Goal: Task Accomplishment & Management: Use online tool/utility

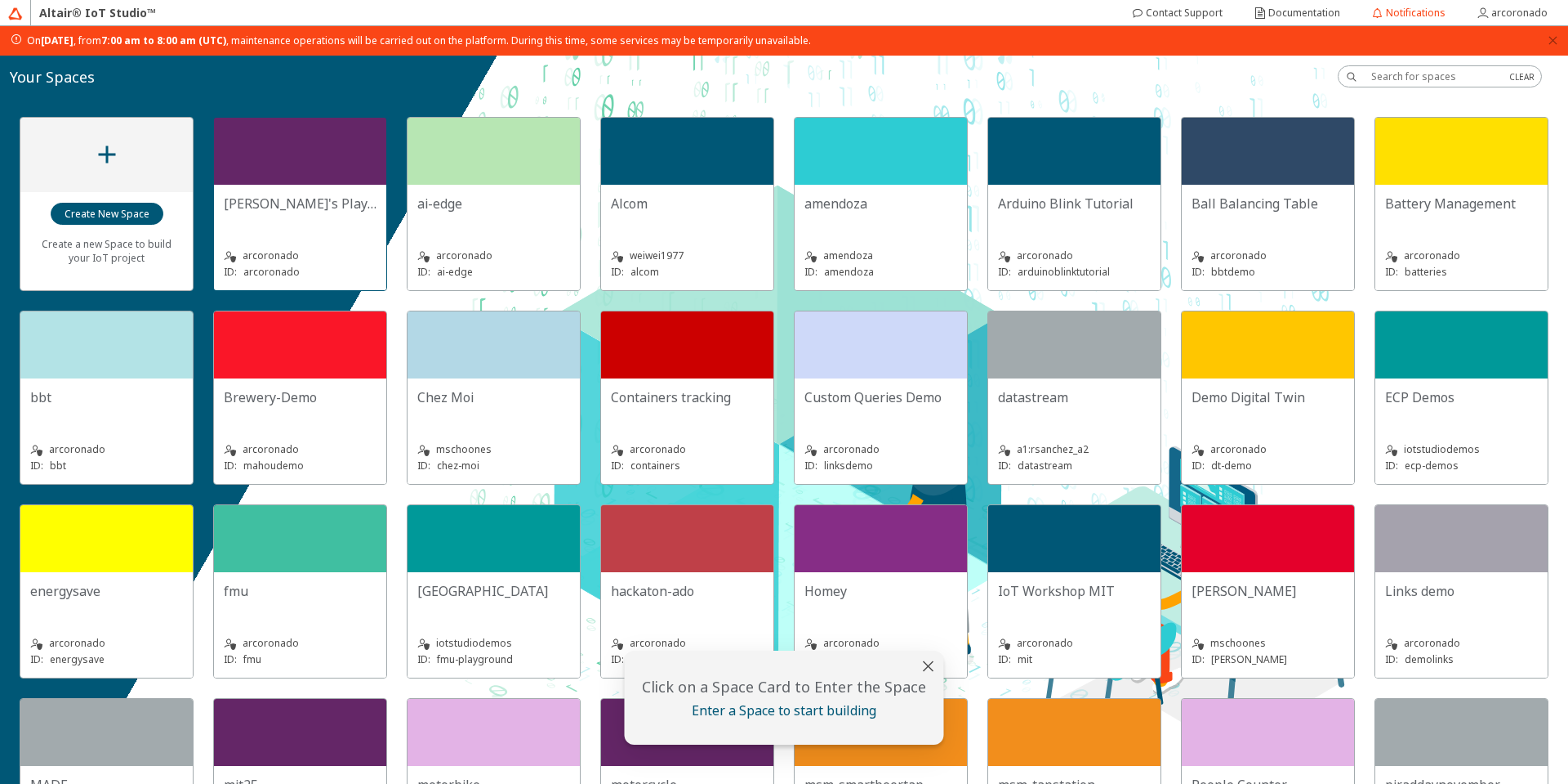
click at [273, 150] on div at bounding box center [300, 151] width 172 height 67
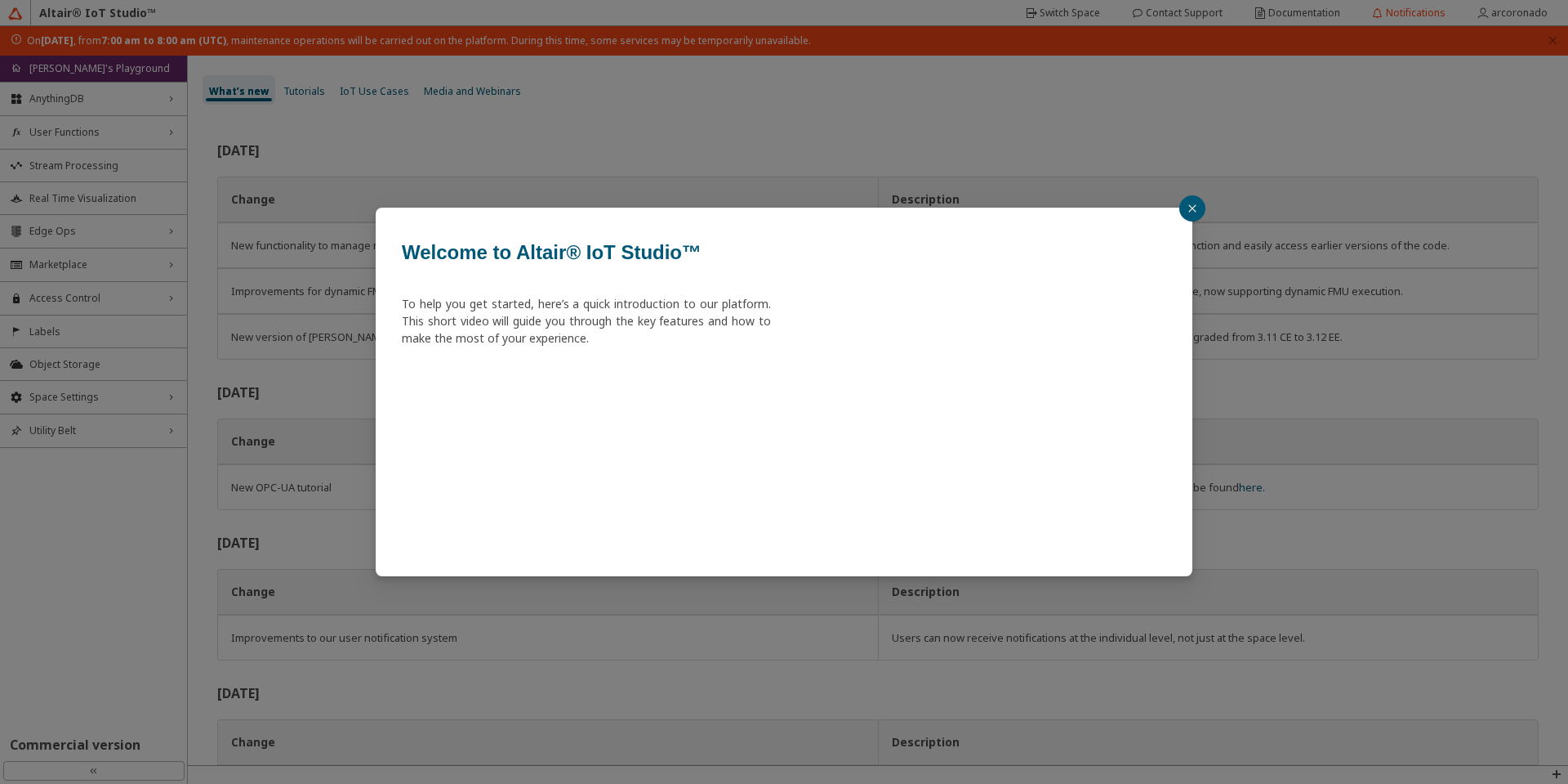
click at [1186, 211] on button "button" at bounding box center [1192, 208] width 26 height 26
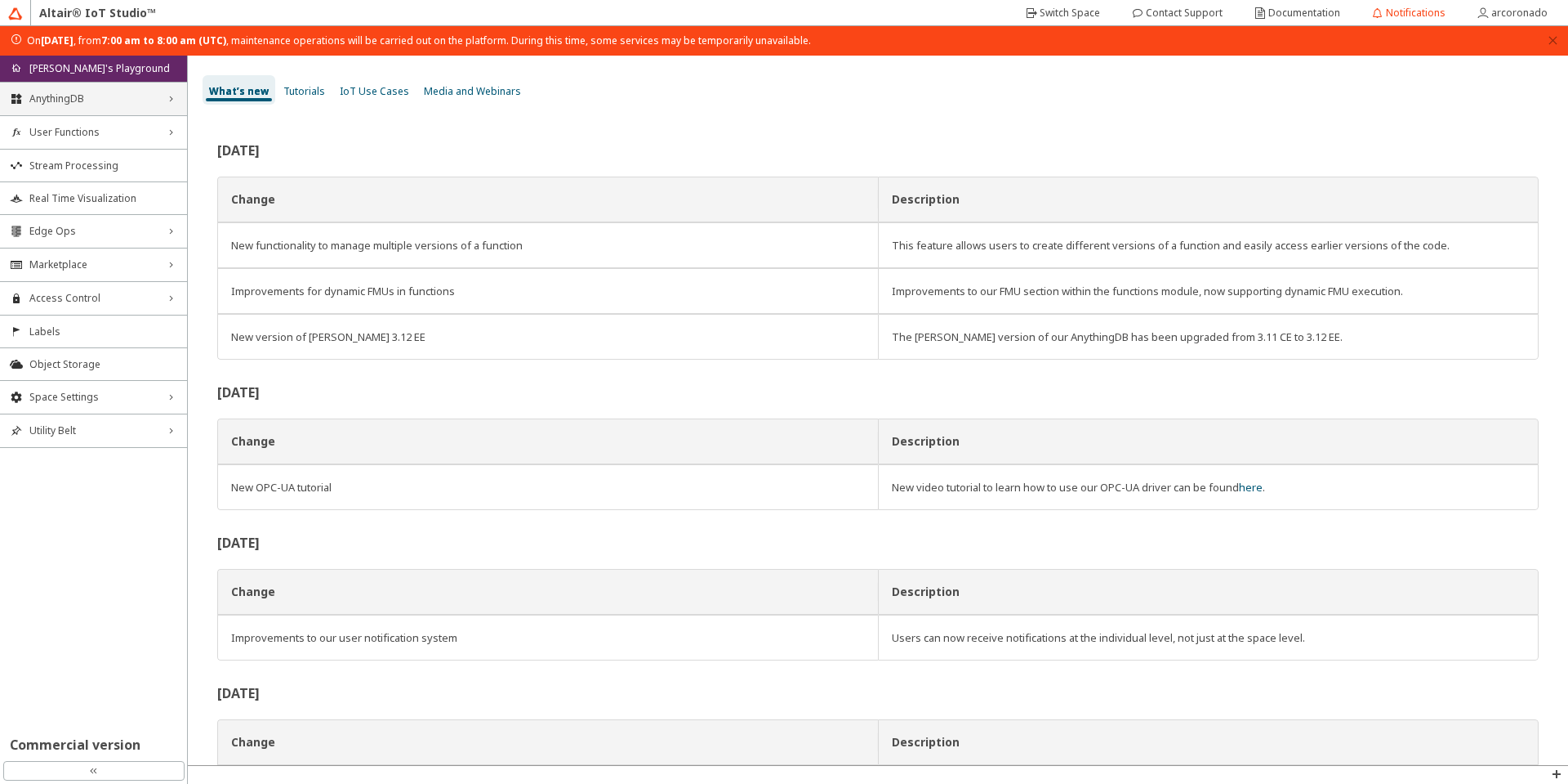
click at [132, 100] on span "AnythingDB" at bounding box center [94, 99] width 129 height 13
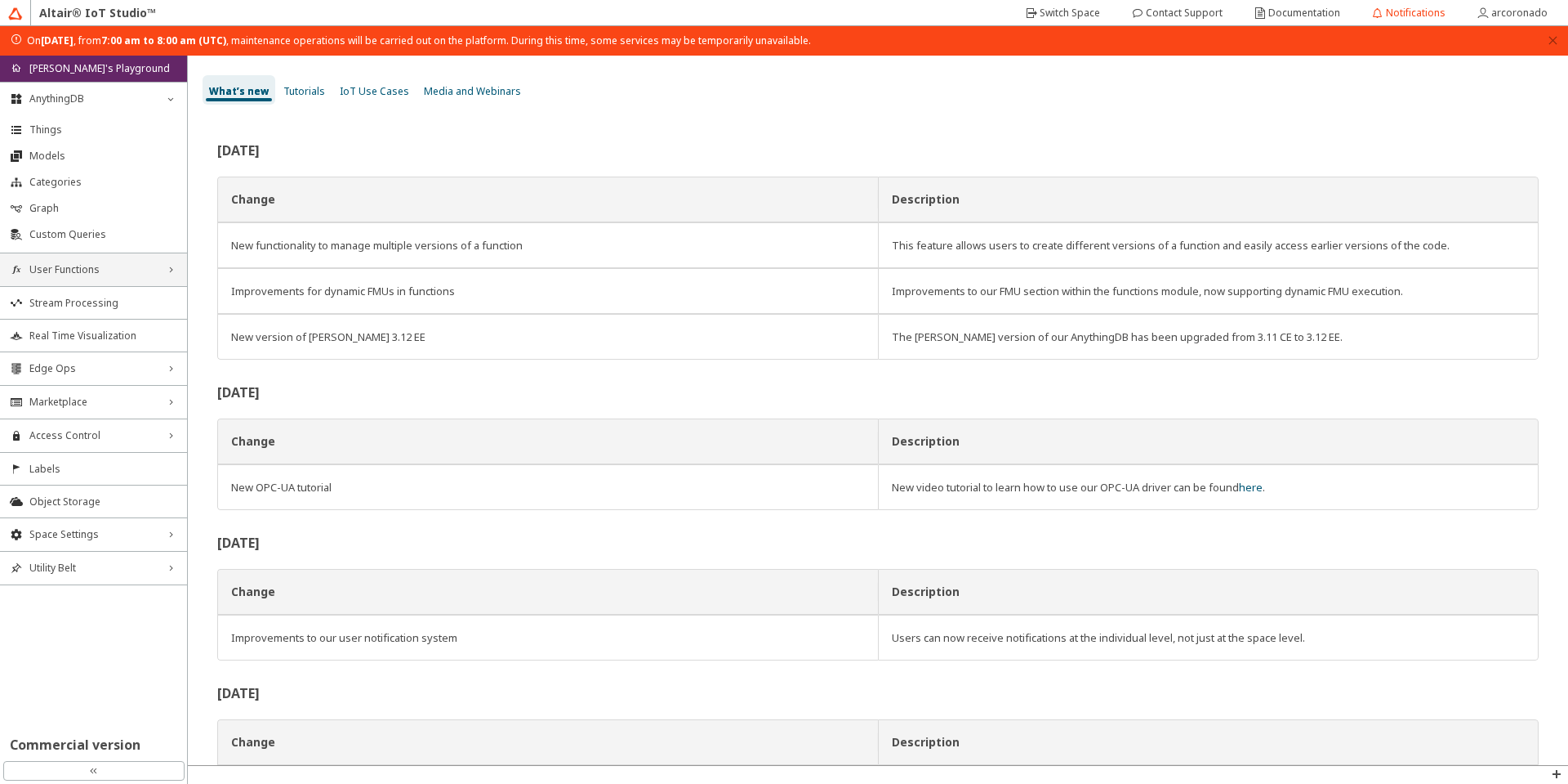
click at [61, 272] on span "User Functions" at bounding box center [94, 270] width 129 height 13
click at [59, 292] on li "Functions" at bounding box center [93, 300] width 187 height 26
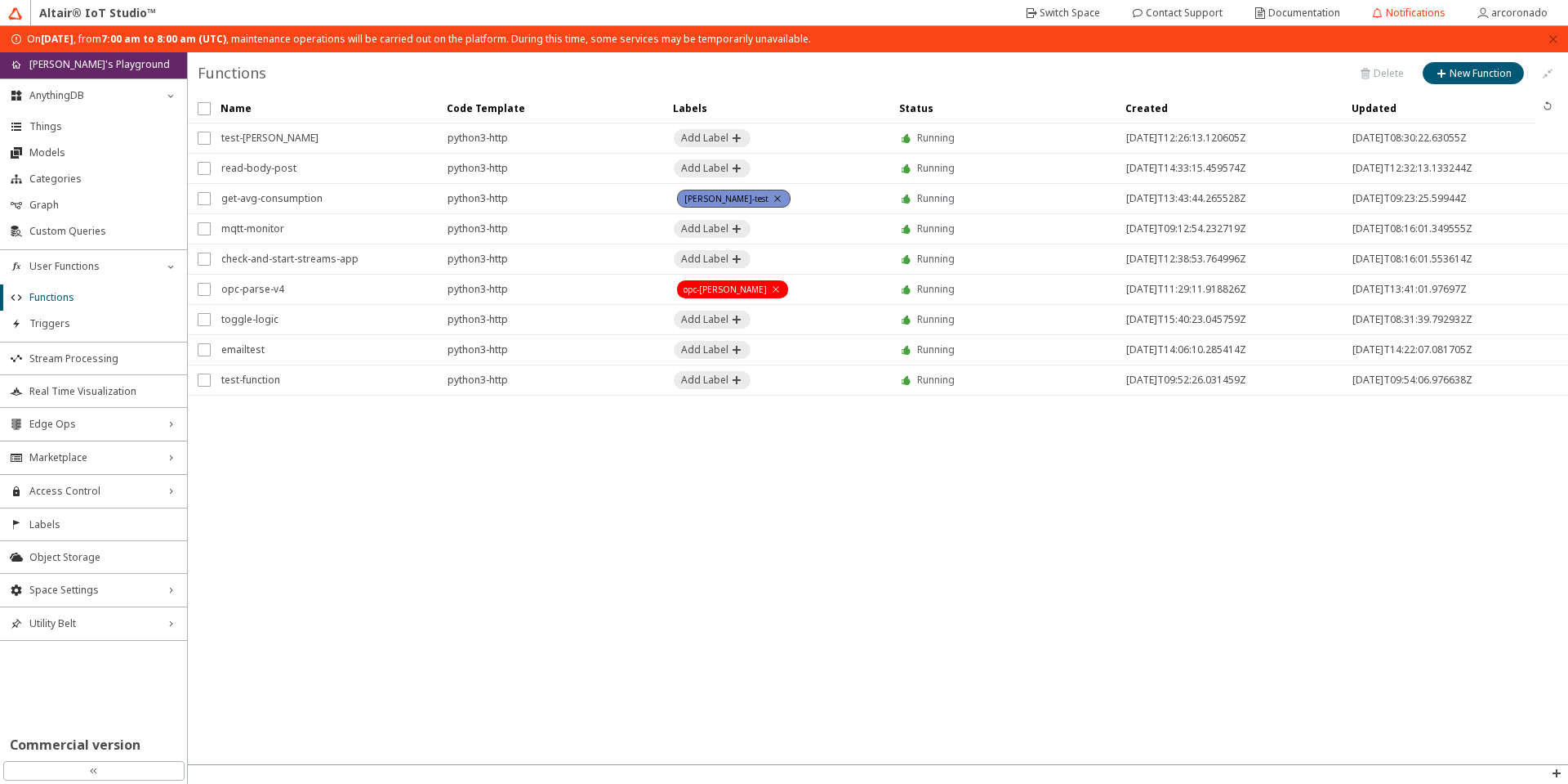
click at [1002, 148] on div "Running" at bounding box center [1001, 137] width 205 height 30
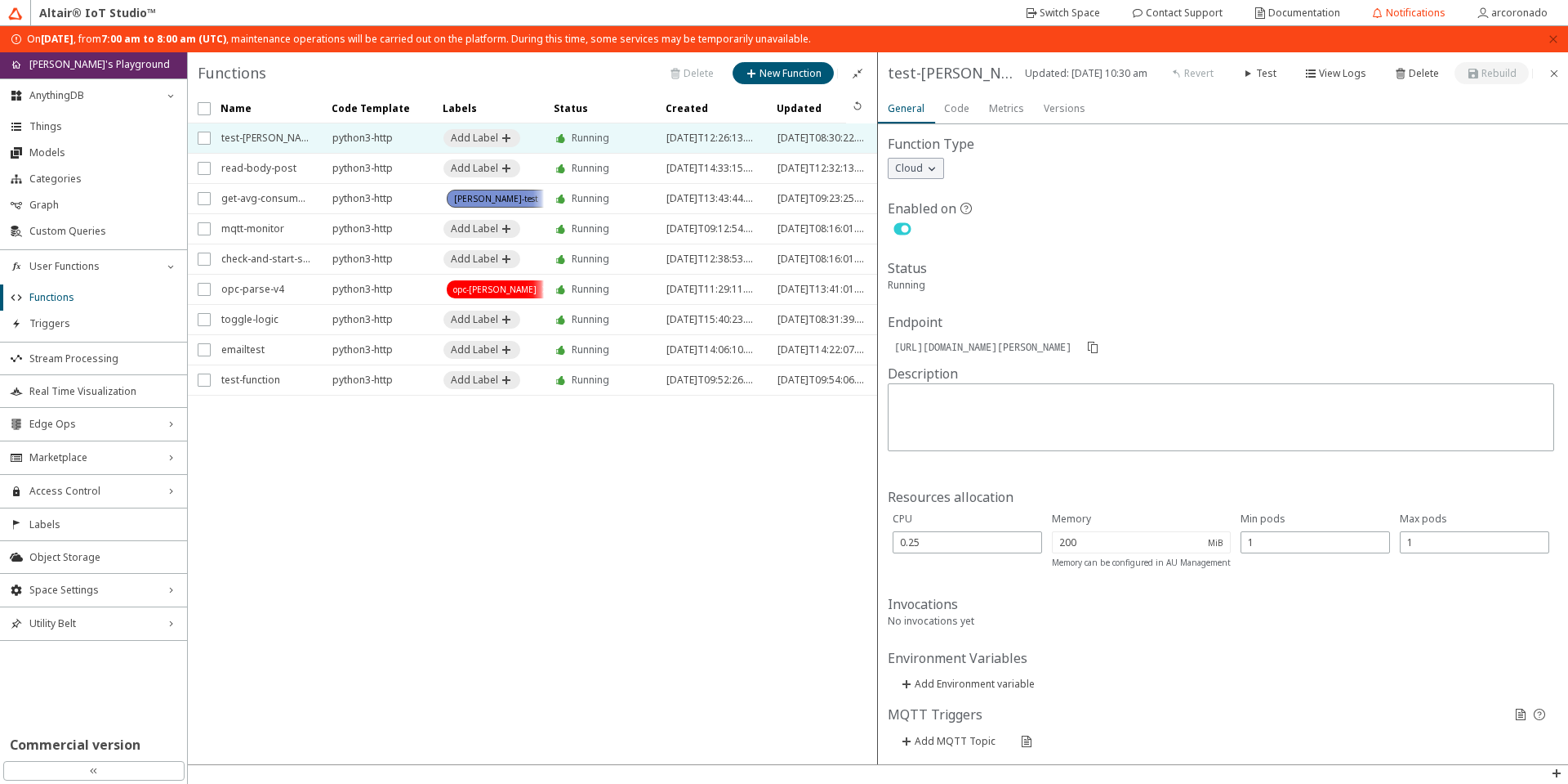
click at [594, 176] on div "Running" at bounding box center [590, 168] width 37 height 30
